Goal: Task Accomplishment & Management: Manage account settings

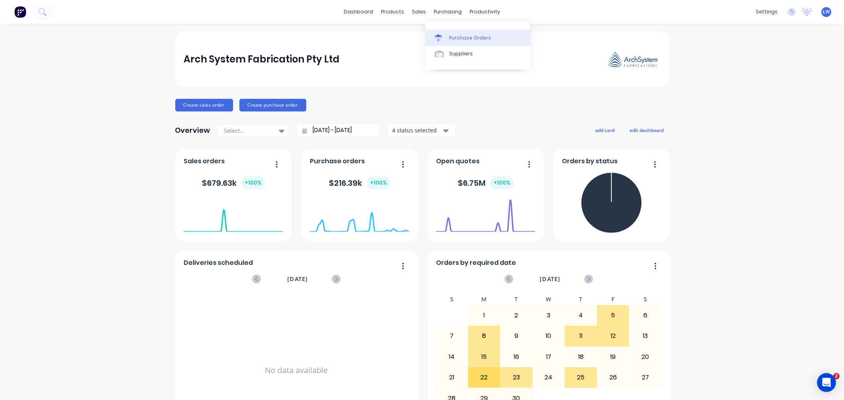
click at [462, 36] on div "Purchase Orders" at bounding box center [470, 37] width 42 height 7
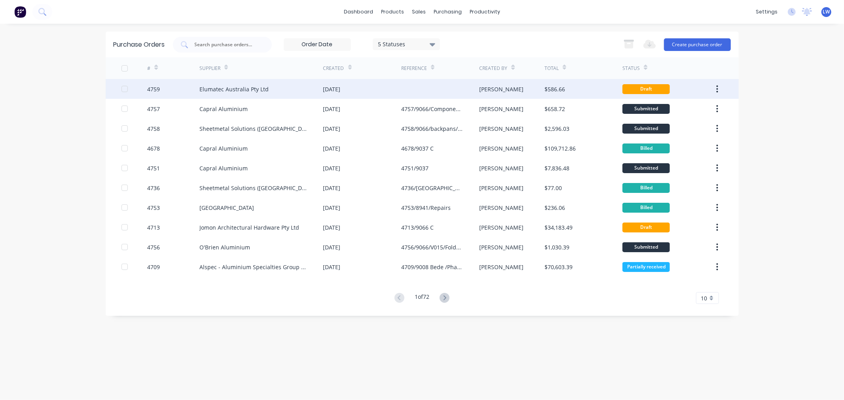
click at [231, 87] on div "Elumatec Australia Pty Ltd" at bounding box center [233, 89] width 69 height 8
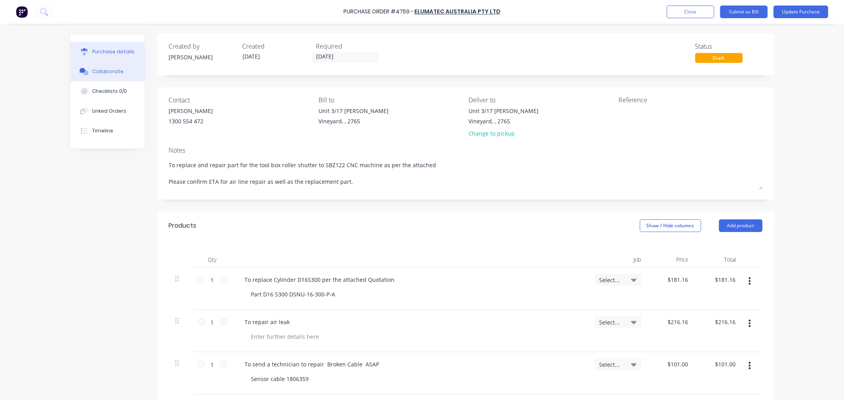
click at [108, 73] on div "Collaborate" at bounding box center [107, 71] width 31 height 7
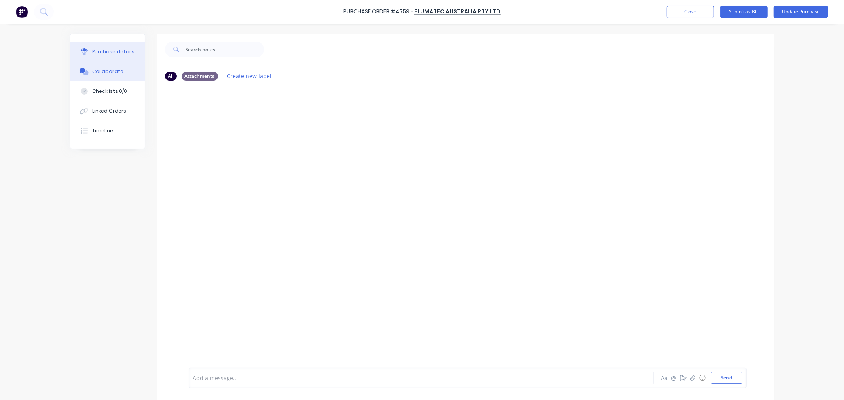
click at [110, 52] on div "Purchase details" at bounding box center [113, 51] width 42 height 7
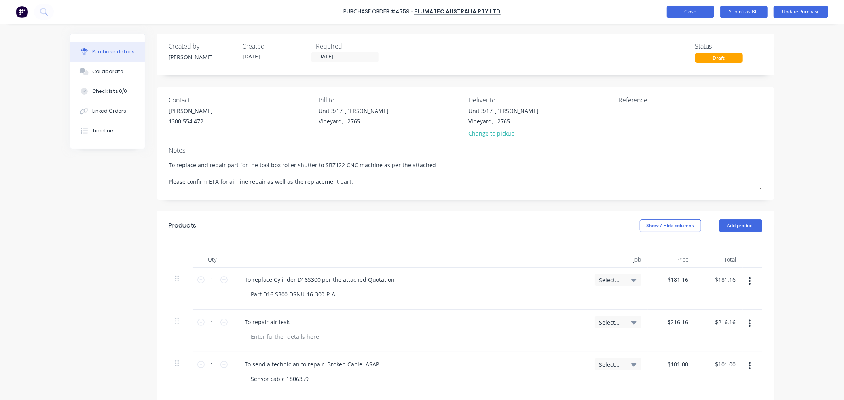
click at [678, 13] on button "Close" at bounding box center [690, 12] width 47 height 13
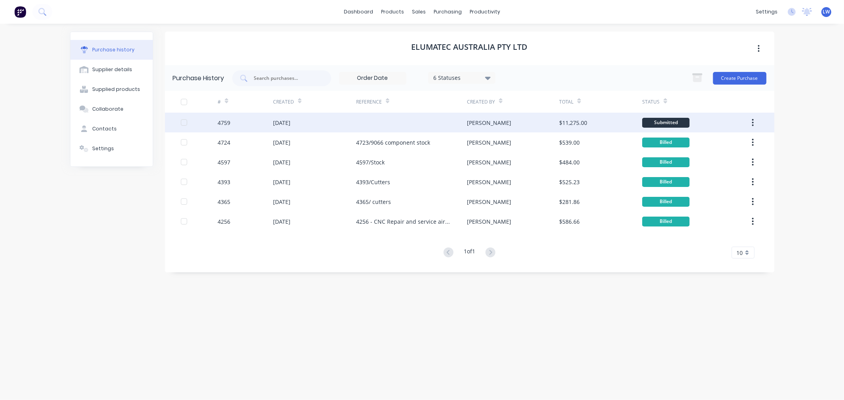
click at [286, 123] on div "30 Sep 2025" at bounding box center [281, 123] width 17 height 8
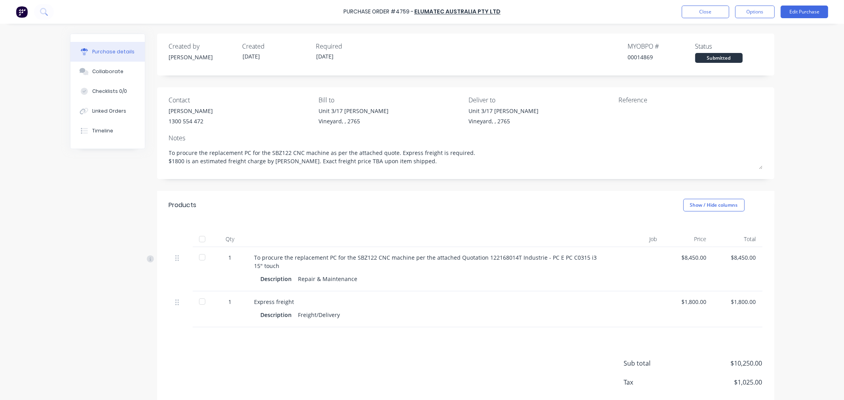
scroll to position [40, 0]
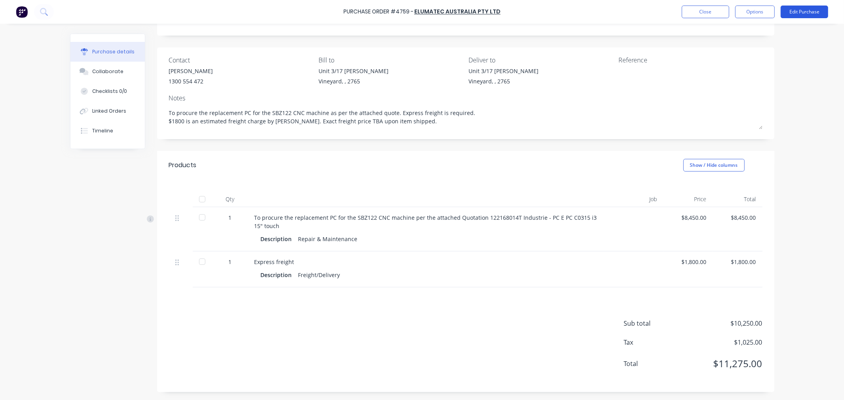
click at [814, 9] on button "Edit Purchase" at bounding box center [804, 12] width 47 height 13
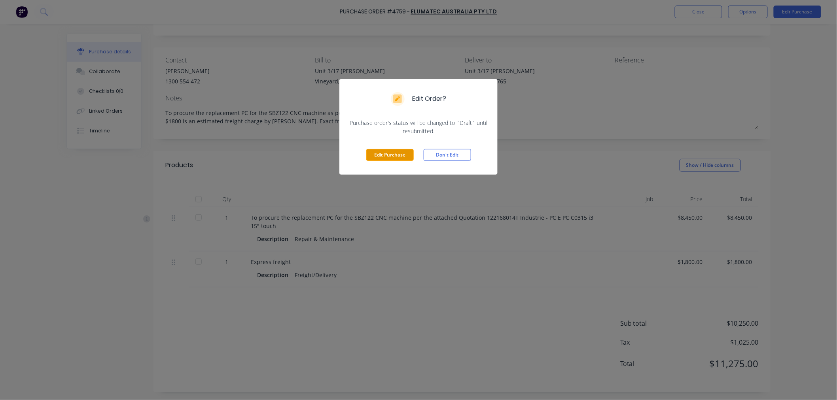
click at [394, 156] on button "Edit Purchase" at bounding box center [389, 155] width 47 height 12
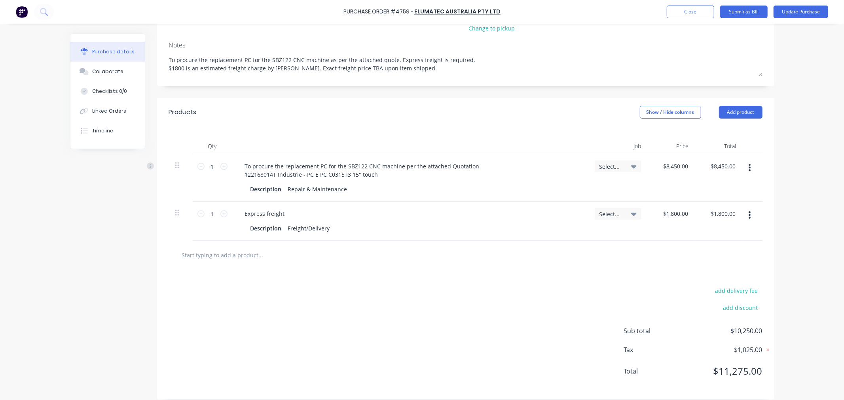
scroll to position [114, 0]
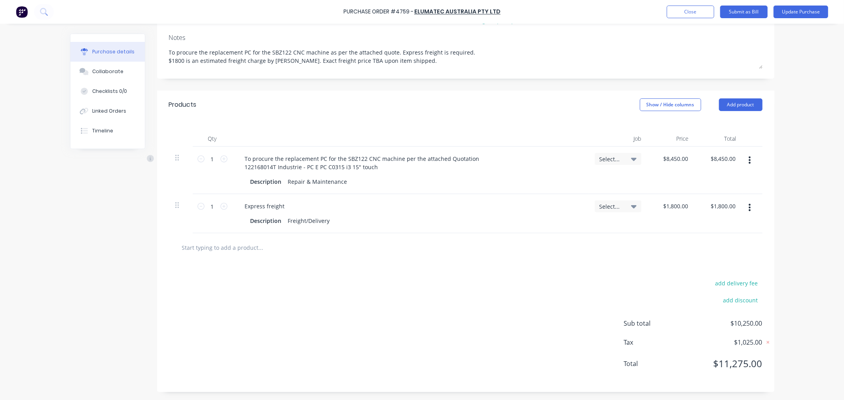
click at [233, 246] on input "text" at bounding box center [261, 248] width 158 height 16
type textarea "x"
type input "f"
type textarea "x"
type input "fr"
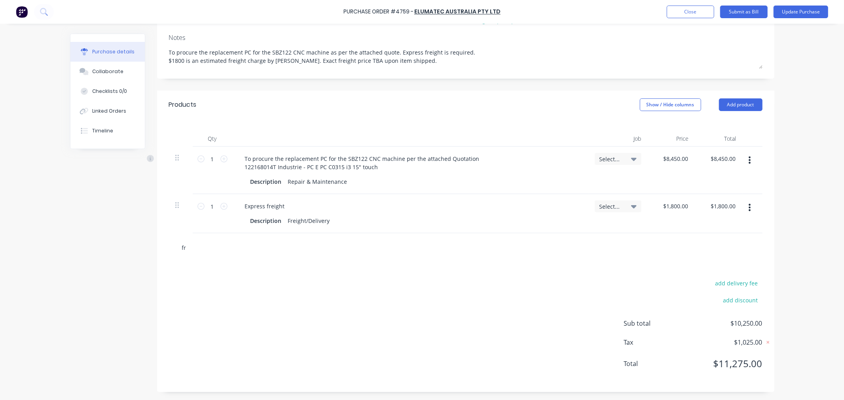
type textarea "x"
type input "fre"
type textarea "x"
type input "frei"
type textarea "x"
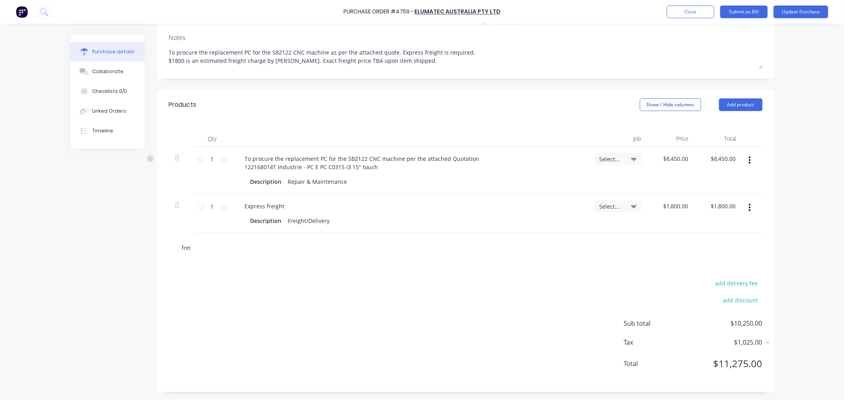
type input "freig"
type textarea "x"
type input "freigh"
type textarea "x"
type input "freight"
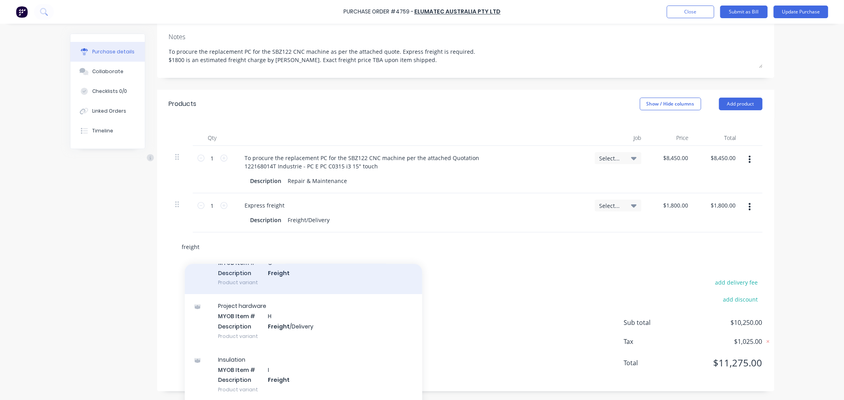
scroll to position [0, 0]
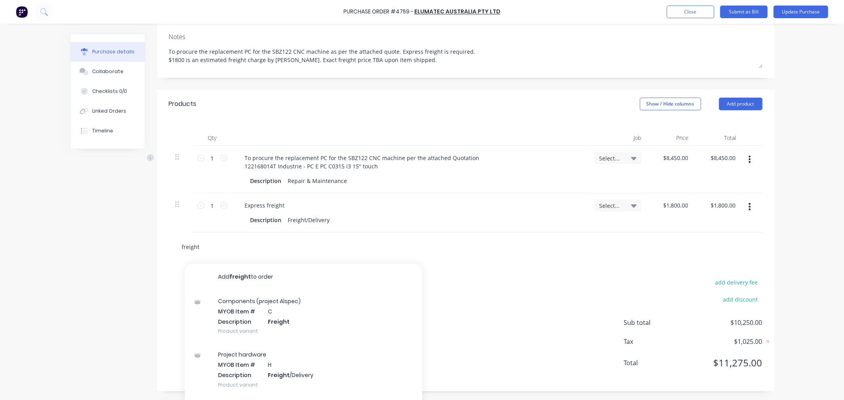
drag, startPoint x: 199, startPoint y: 243, endPoint x: 123, endPoint y: 230, distance: 77.8
click at [146, 248] on div "Created by Dee Created 30/09/25 Required 03/10/25 Status Draft Contact Kathy Sa…" at bounding box center [422, 156] width 704 height 472
type textarea "x"
type input "r"
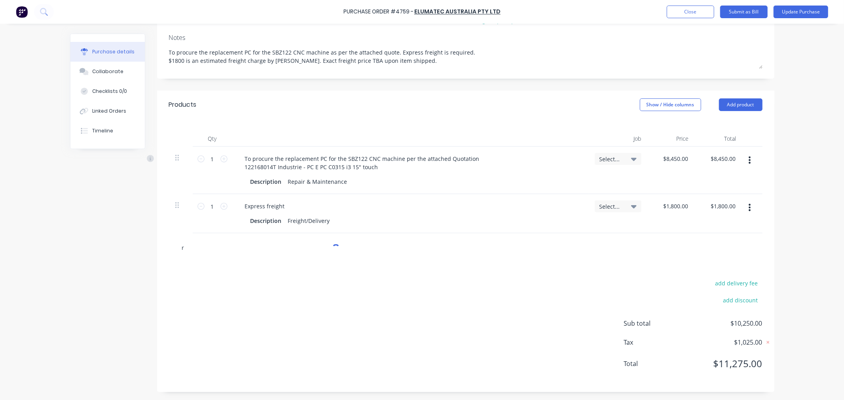
type textarea "x"
type input "r&"
type textarea "x"
type input "r&m"
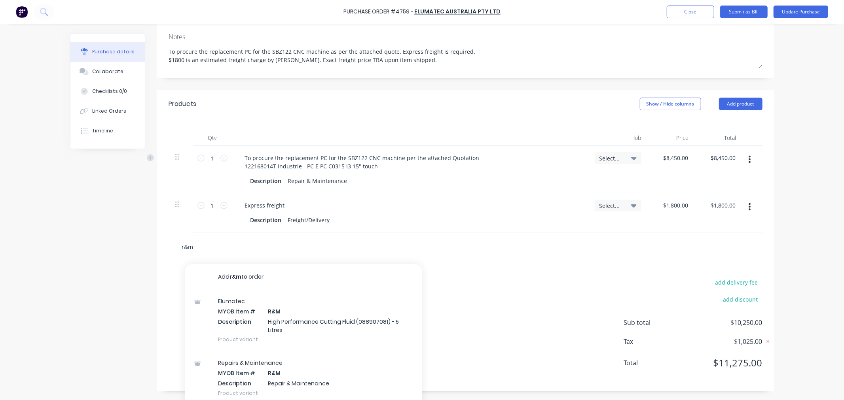
type textarea "x"
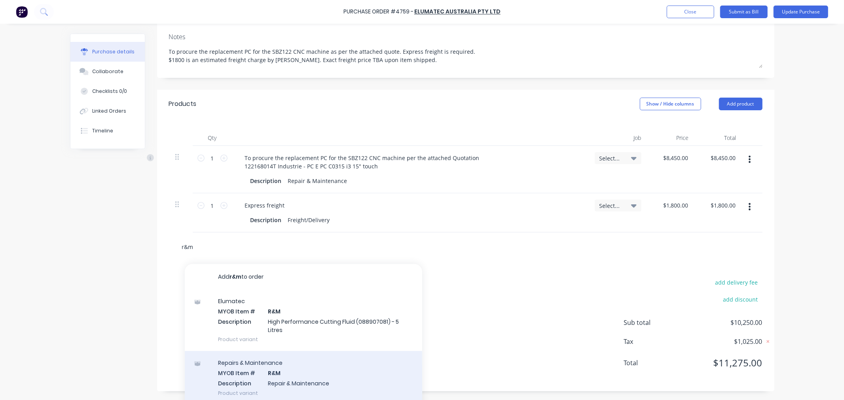
type input "r&m"
click at [306, 378] on div "Repairs & Maintenance MYOB Item # R&M Description Repair & Maintenance Product …" at bounding box center [303, 377] width 237 height 53
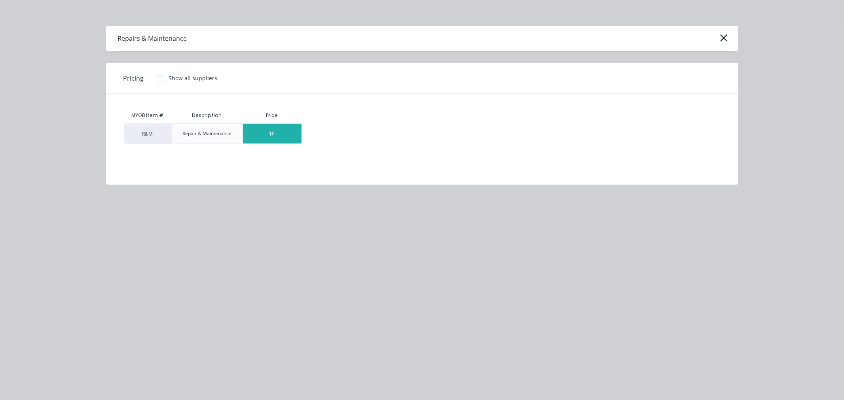
click at [259, 135] on div "$0" at bounding box center [272, 134] width 59 height 20
type textarea "x"
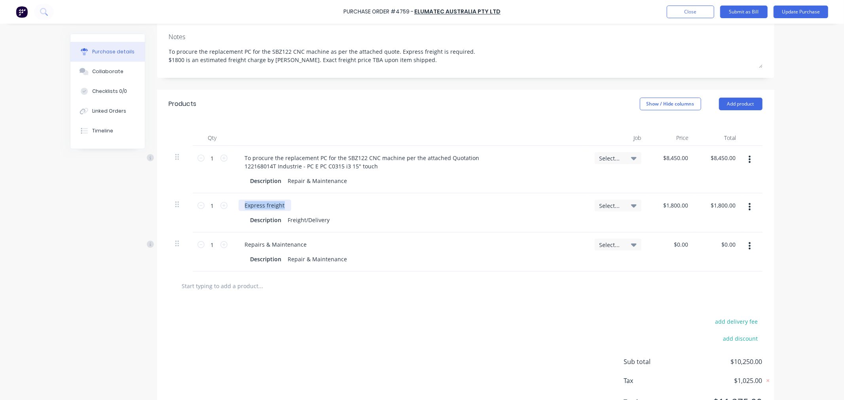
drag, startPoint x: 300, startPoint y: 209, endPoint x: 231, endPoint y: 208, distance: 68.9
click at [232, 208] on div "Express freight Description Freight/Delivery" at bounding box center [410, 213] width 356 height 39
copy div "Express freight"
type textarea "x"
drag, startPoint x: 353, startPoint y: 260, endPoint x: 276, endPoint y: 260, distance: 77.2
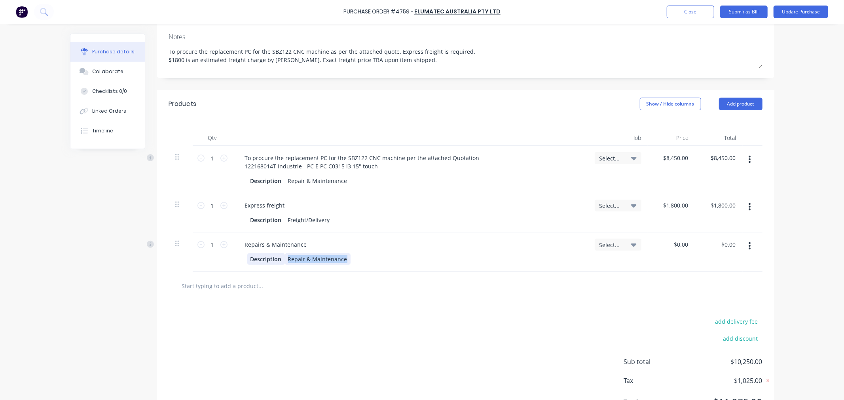
click at [276, 260] on div "Description Repair & Maintenance" at bounding box center [408, 259] width 323 height 11
paste div
type textarea "x"
click at [677, 249] on input "0.00" at bounding box center [681, 244] width 18 height 11
type input "1800.0000"
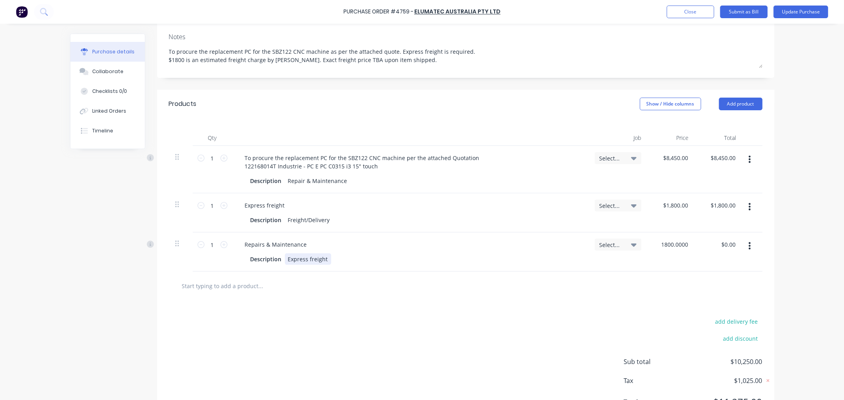
type textarea "x"
type input "$1,800.00"
click at [324, 259] on div "Express freight" at bounding box center [308, 259] width 46 height 11
click at [744, 208] on button "button" at bounding box center [749, 207] width 19 height 14
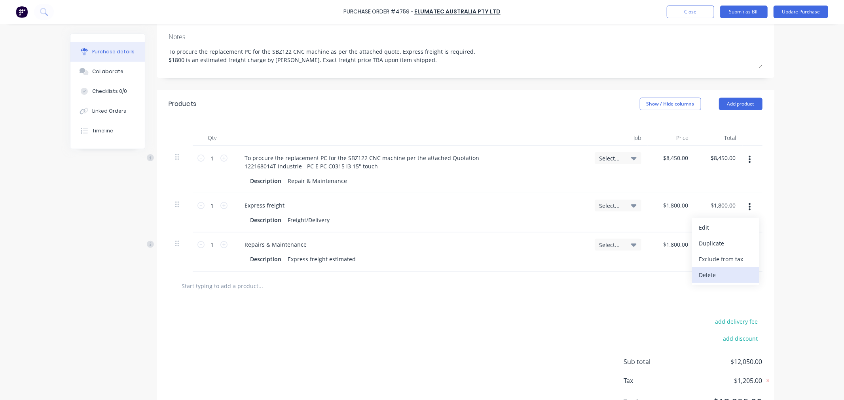
click at [700, 278] on button "Delete" at bounding box center [725, 276] width 67 height 16
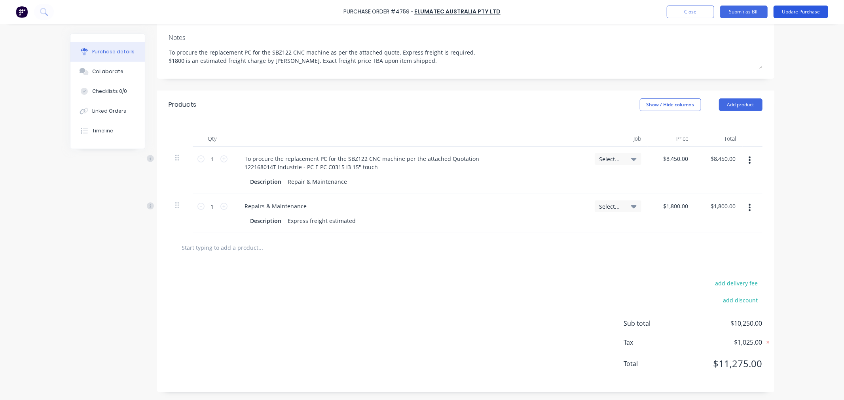
click at [792, 9] on button "Update Purchase" at bounding box center [801, 12] width 55 height 13
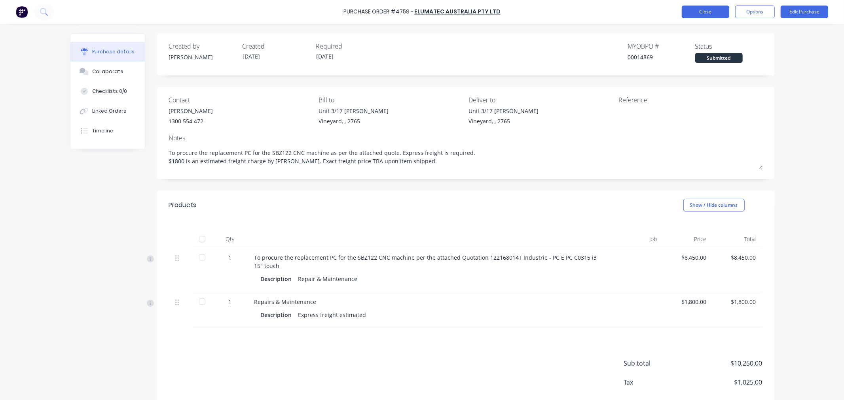
click at [706, 11] on button "Close" at bounding box center [705, 12] width 47 height 13
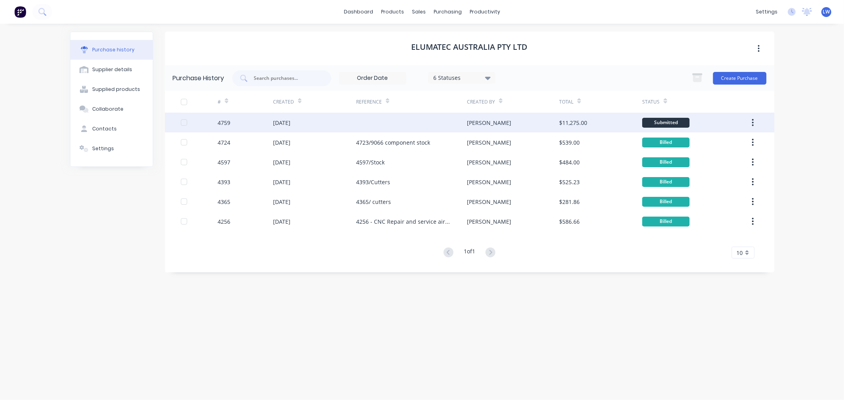
click at [254, 118] on div "4759" at bounding box center [245, 123] width 55 height 20
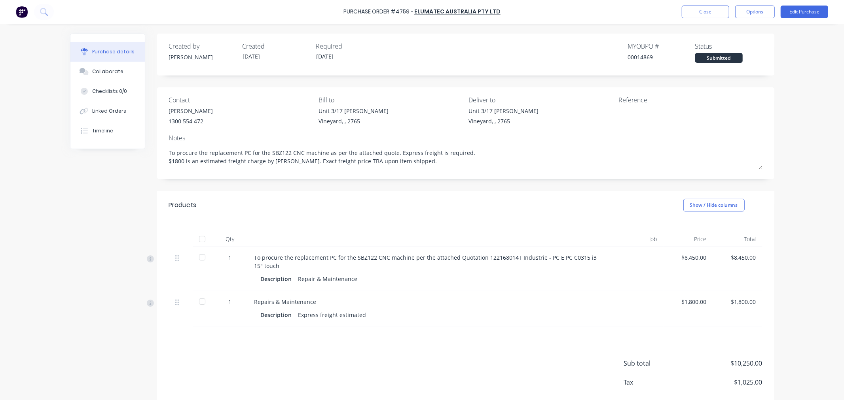
click at [619, 111] on div at bounding box center [668, 117] width 99 height 20
click at [623, 107] on div at bounding box center [668, 117] width 99 height 20
click at [791, 9] on button "Edit Purchase" at bounding box center [804, 12] width 47 height 13
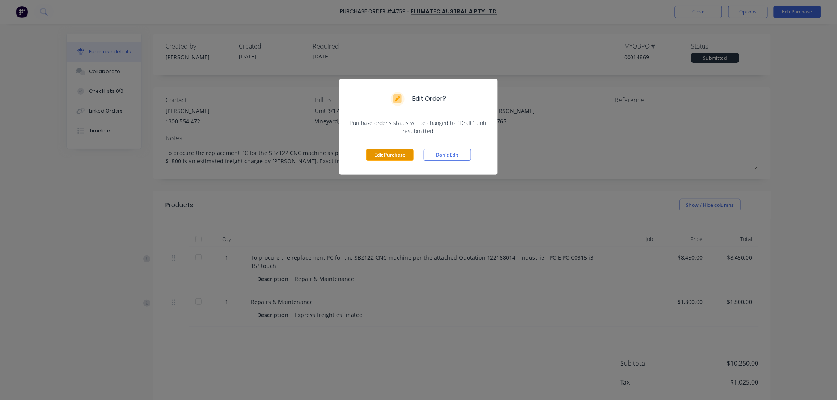
click at [395, 155] on button "Edit Purchase" at bounding box center [389, 155] width 47 height 12
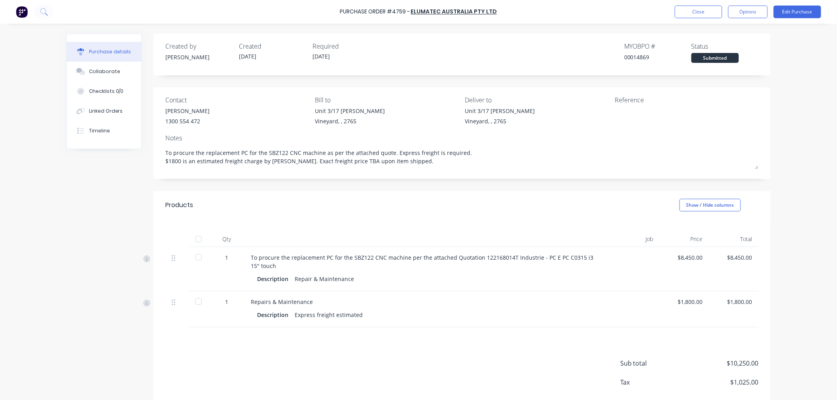
type textarea "x"
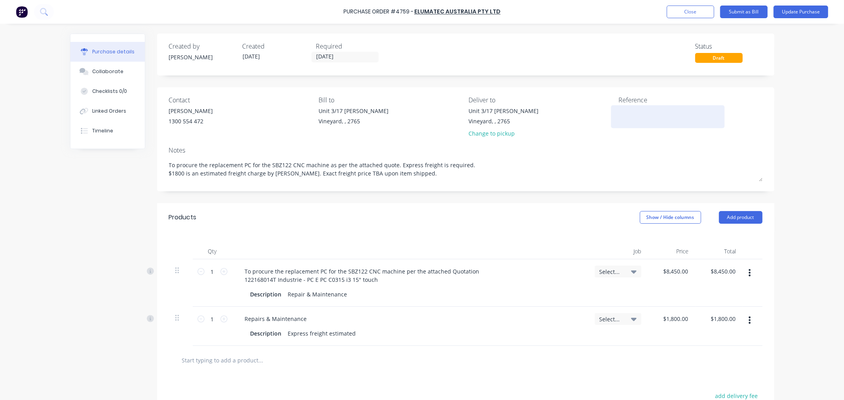
click at [634, 110] on textarea at bounding box center [668, 116] width 99 height 18
type textarea "R&M CNC Mac"
type textarea "x"
type textarea "R&M CNC Mach"
type textarea "x"
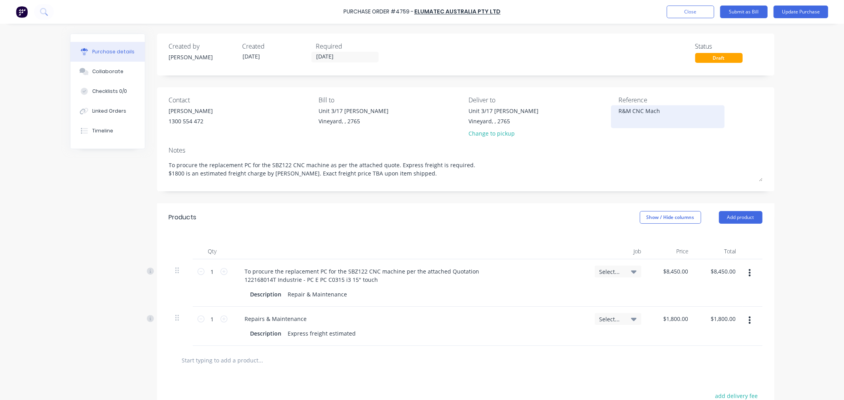
type textarea "R&M CNC Machi"
type textarea "x"
type textarea "R&M CNC Machin"
type textarea "x"
type textarea "R&M CNC Machine"
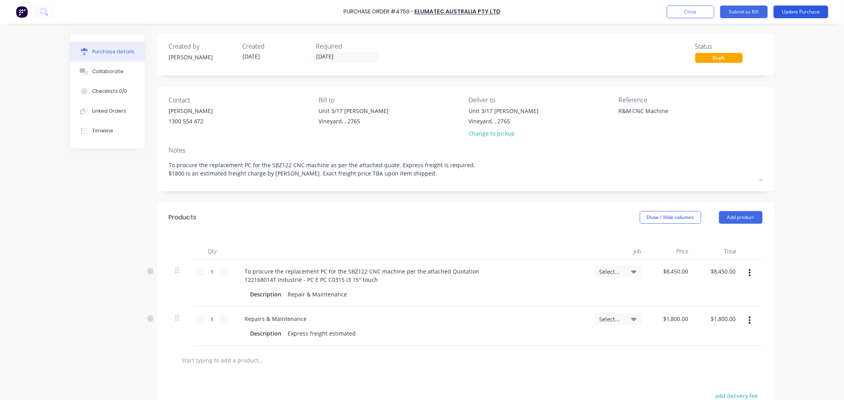
type textarea "x"
type textarea "R&M CNC Machine"
click at [807, 13] on button "Update Purchase" at bounding box center [801, 12] width 55 height 13
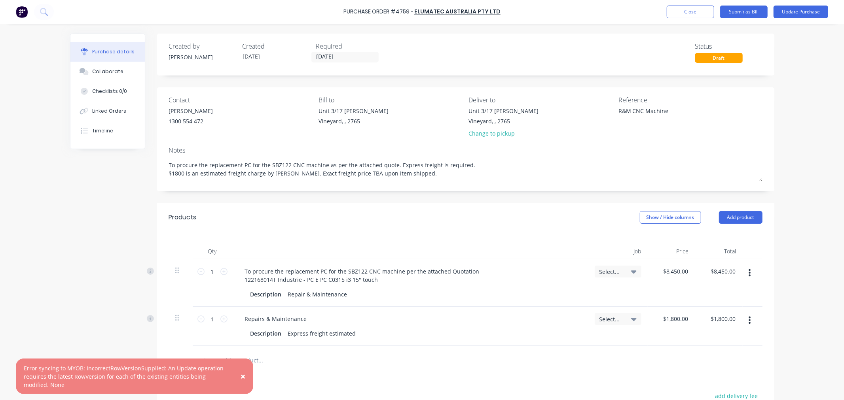
type textarea "x"
click at [619, 139] on div "Reference R&M CNC Machine" at bounding box center [691, 118] width 144 height 46
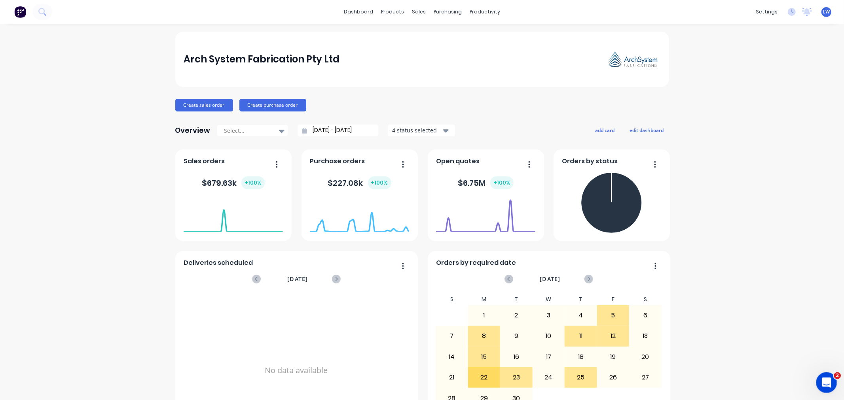
click at [829, 380] on icon "Open Intercom Messenger" at bounding box center [825, 382] width 13 height 13
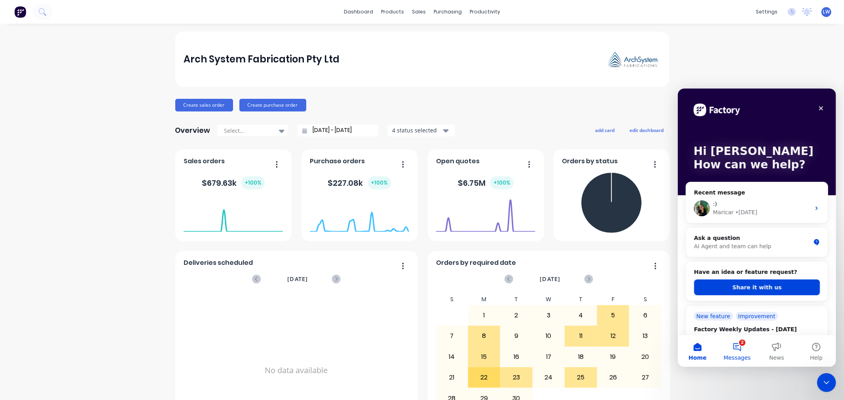
click at [740, 344] on button "2 Messages" at bounding box center [737, 351] width 40 height 32
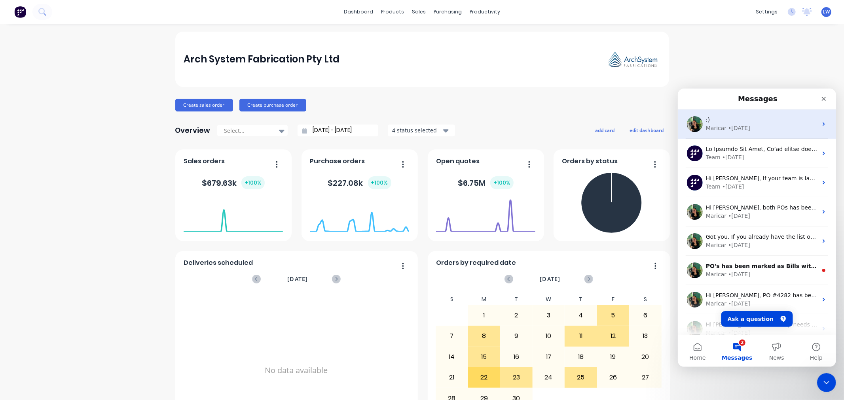
click at [775, 130] on div "Maricar • [DATE]" at bounding box center [762, 128] width 112 height 8
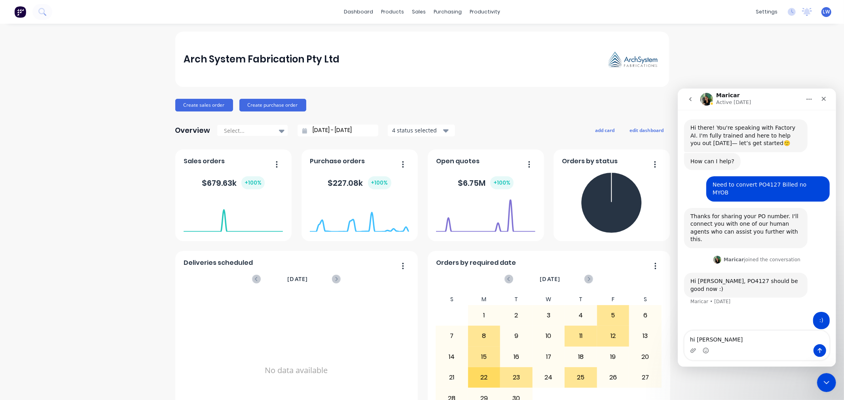
click at [691, 342] on textarea "hi [PERSON_NAME]" at bounding box center [756, 337] width 145 height 13
click at [716, 338] on textarea "Hi [PERSON_NAME]" at bounding box center [756, 337] width 145 height 13
type textarea "Hi [PERSON_NAME],"
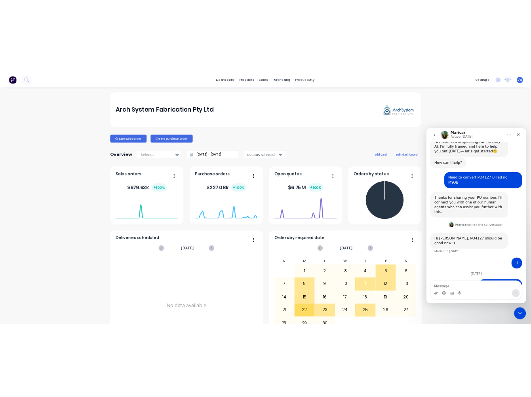
scroll to position [17, 0]
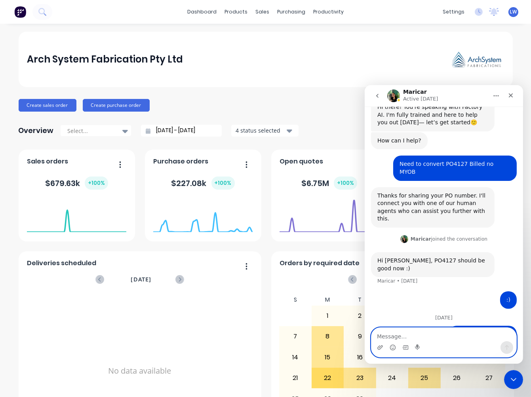
click at [411, 336] on textarea "Message…" at bounding box center [443, 333] width 145 height 13
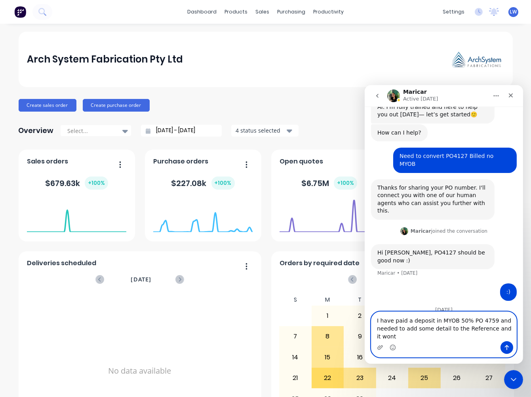
scroll to position [34, 0]
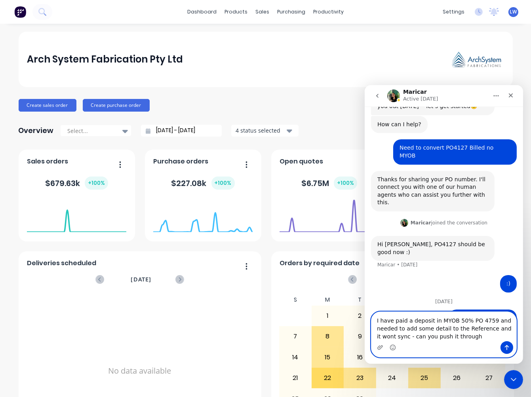
type textarea "I have paid a deposit in MYOB 50% PO 4759 and needed to add some detail to the …"
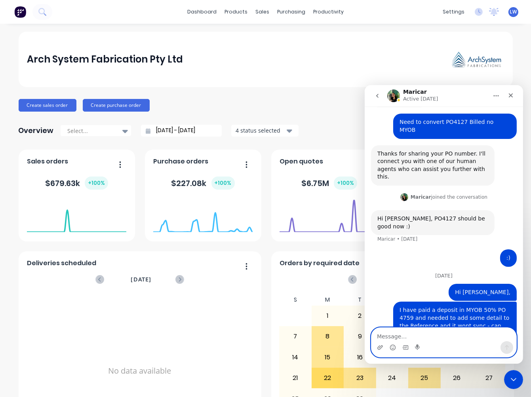
scroll to position [59, 0]
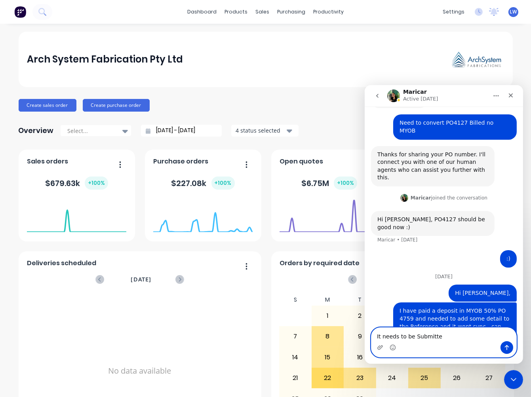
type textarea "It needs to be Submitted"
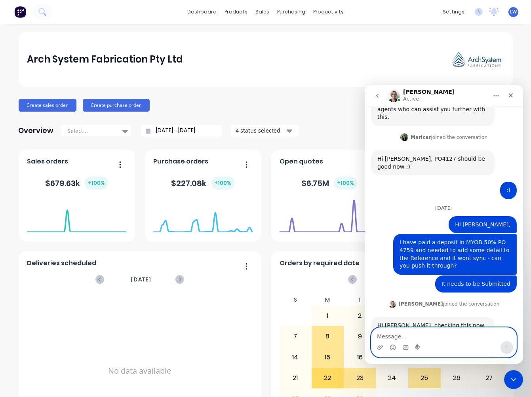
scroll to position [139, 0]
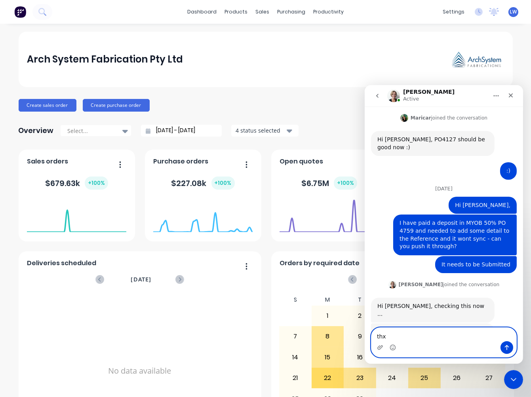
type textarea "thx"
click at [504, 343] on button "Send a message…" at bounding box center [506, 347] width 13 height 13
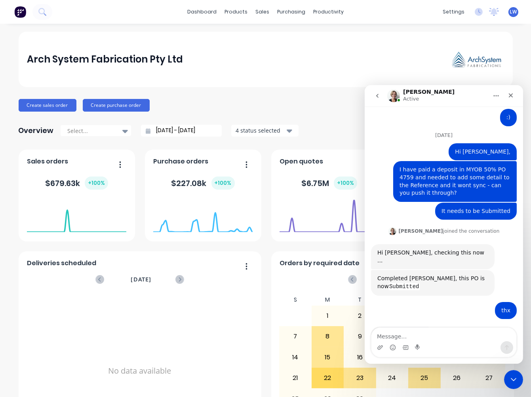
scroll to position [185, 0]
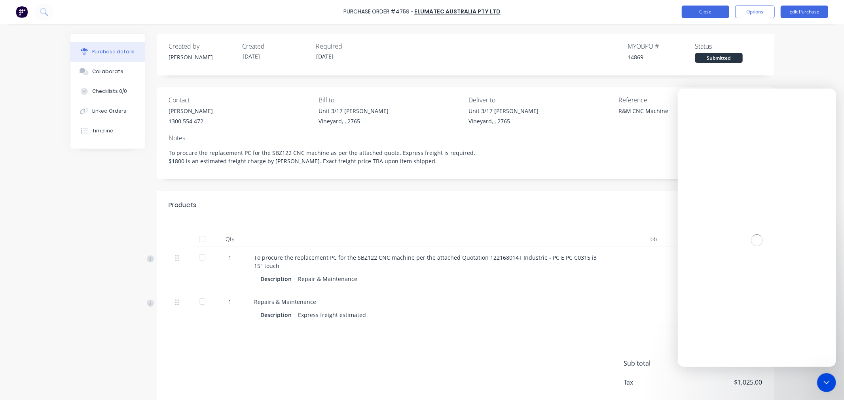
click at [713, 16] on button "Close" at bounding box center [705, 12] width 47 height 13
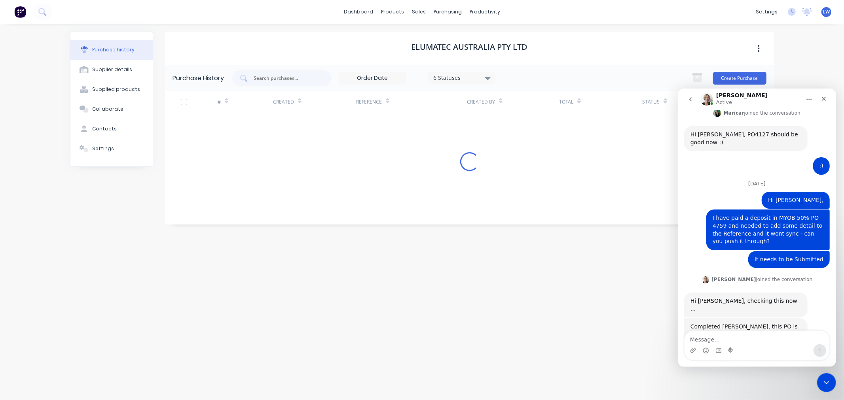
scroll to position [161, 0]
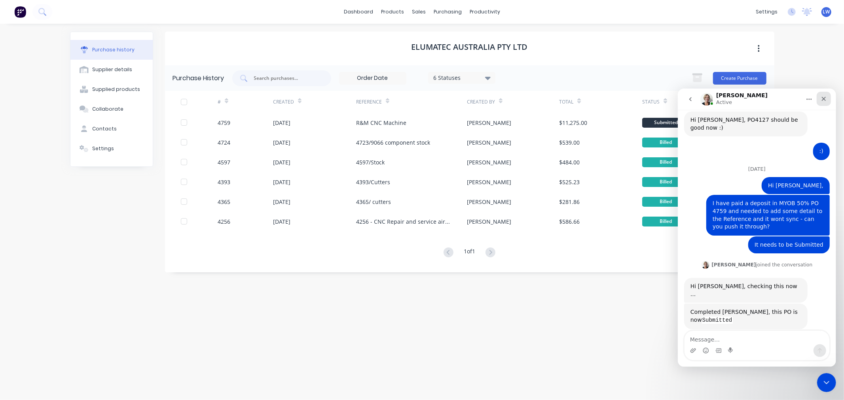
click at [820, 98] on icon "Close" at bounding box center [823, 98] width 6 height 6
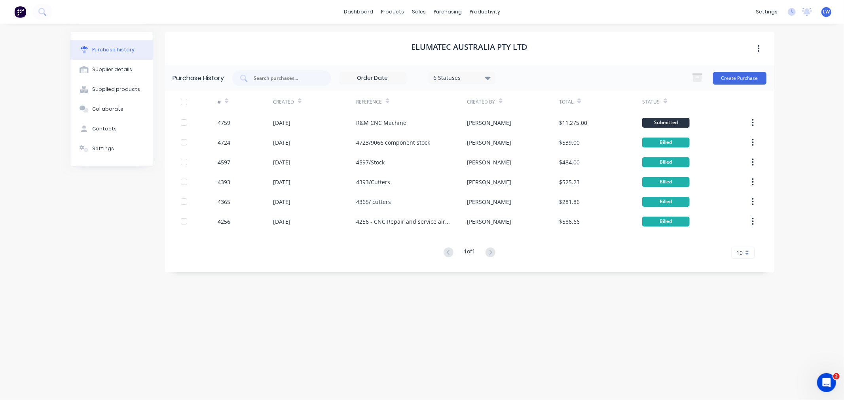
scroll to position [185, 0]
click at [452, 32] on link "Purchase Orders" at bounding box center [481, 38] width 105 height 16
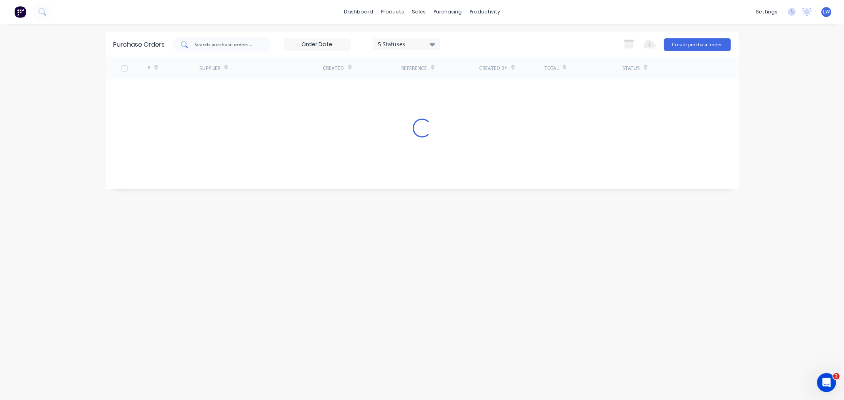
click at [214, 42] on input "text" at bounding box center [227, 45] width 66 height 8
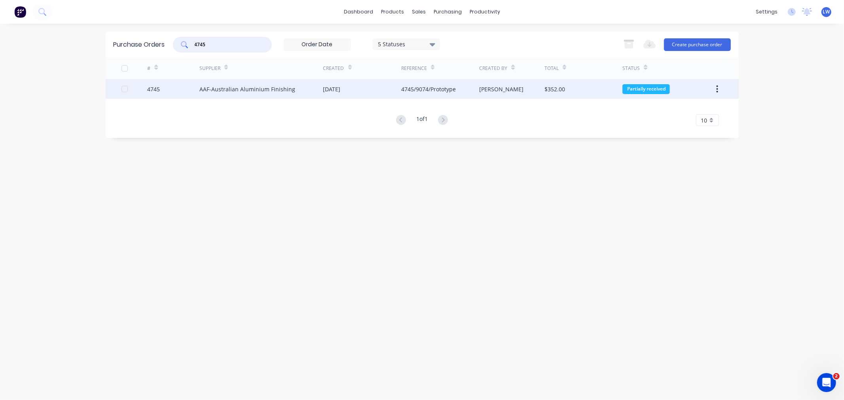
type input "4745"
click at [229, 86] on div "AAF-Australian Aluminium Finishing" at bounding box center [247, 89] width 96 height 8
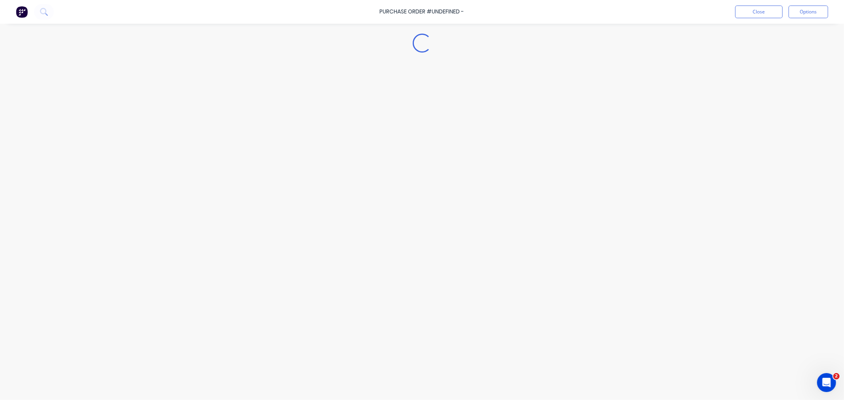
type textarea "x"
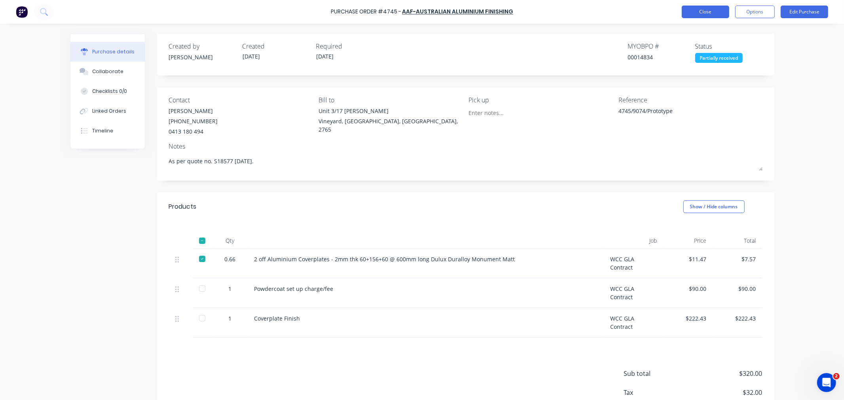
click at [708, 15] on button "Close" at bounding box center [705, 12] width 47 height 13
